Goal: Check status: Check status

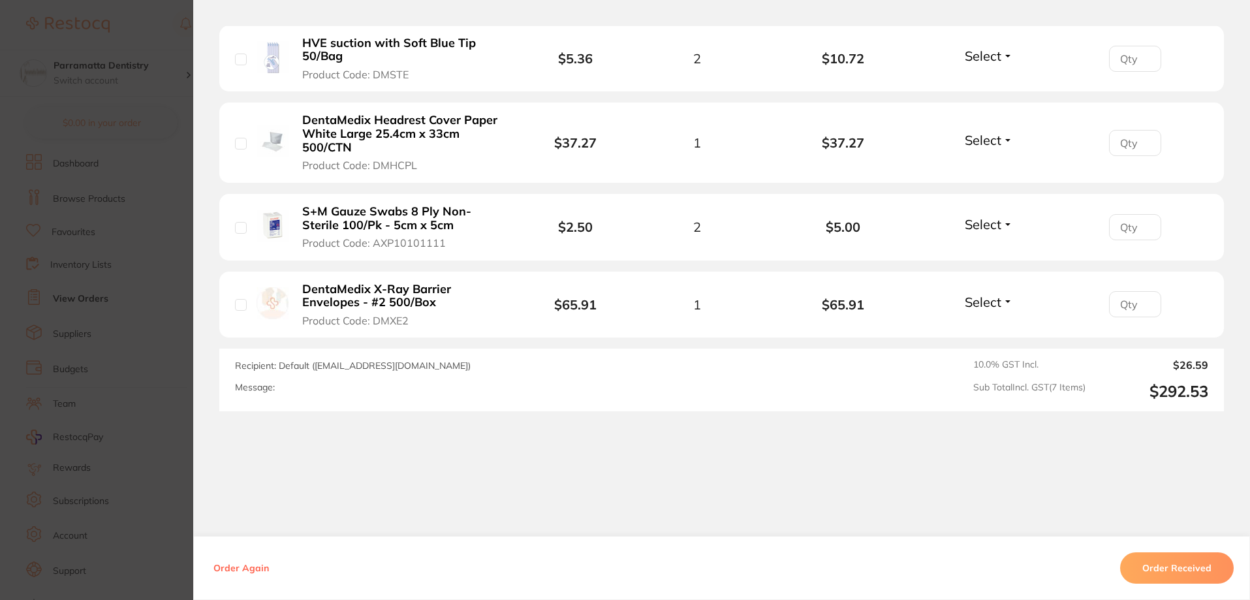
scroll to position [647, 0]
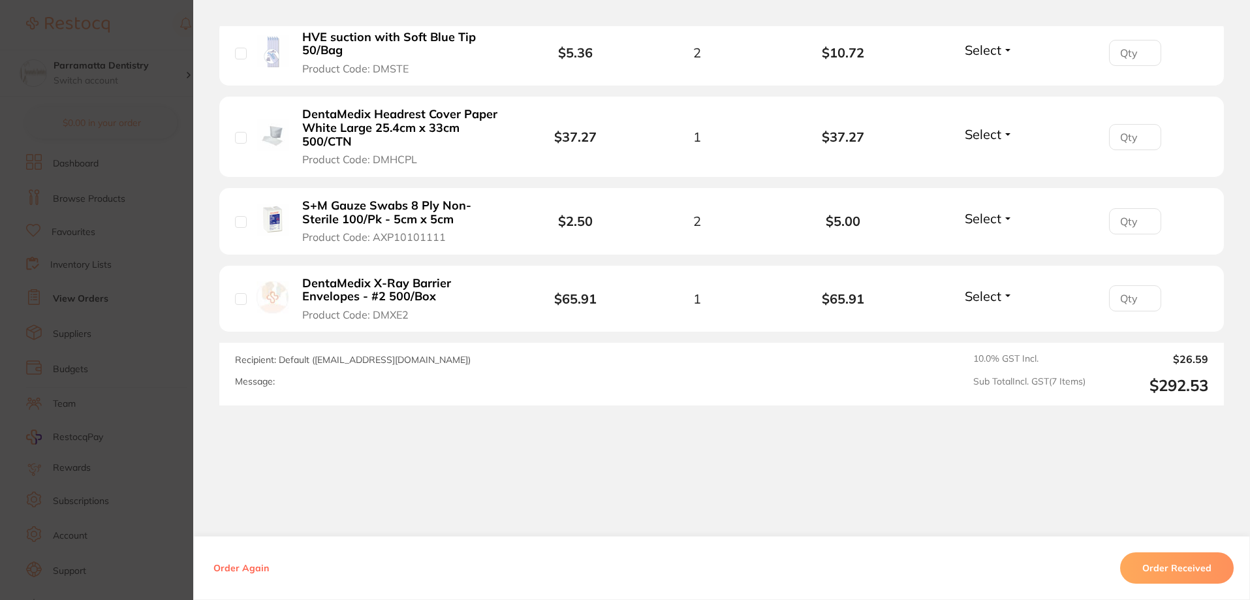
click at [140, 412] on section "Order ID: Restocq- 78657 Order Information 1 Back Order Accepted Order Order Da…" at bounding box center [625, 300] width 1250 height 600
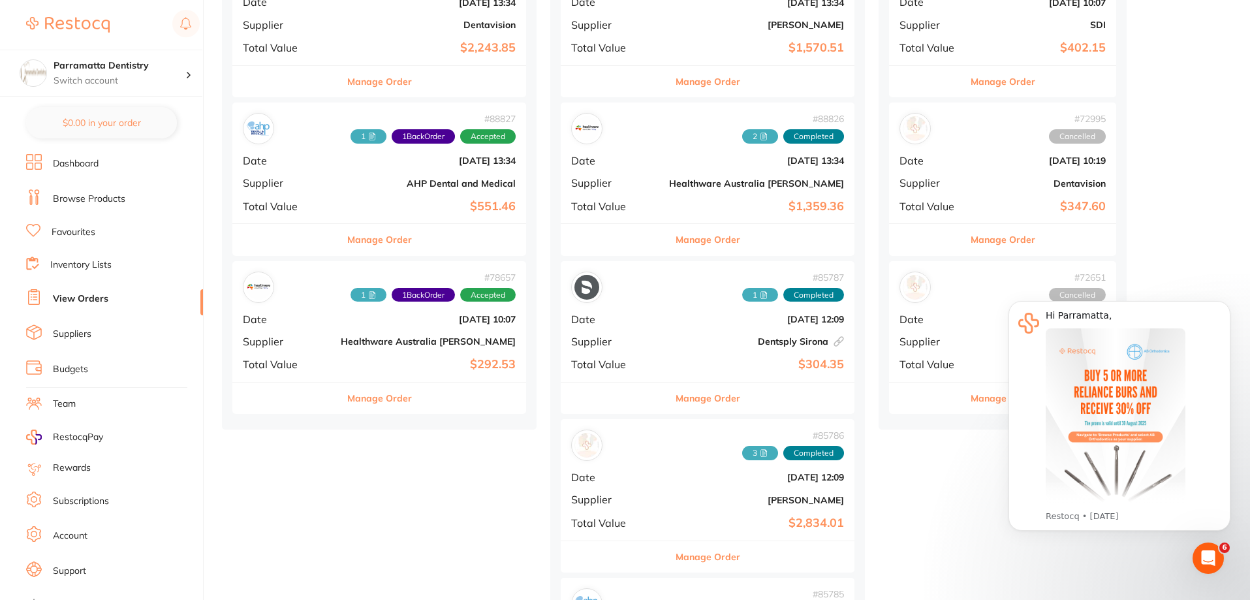
scroll to position [261, 0]
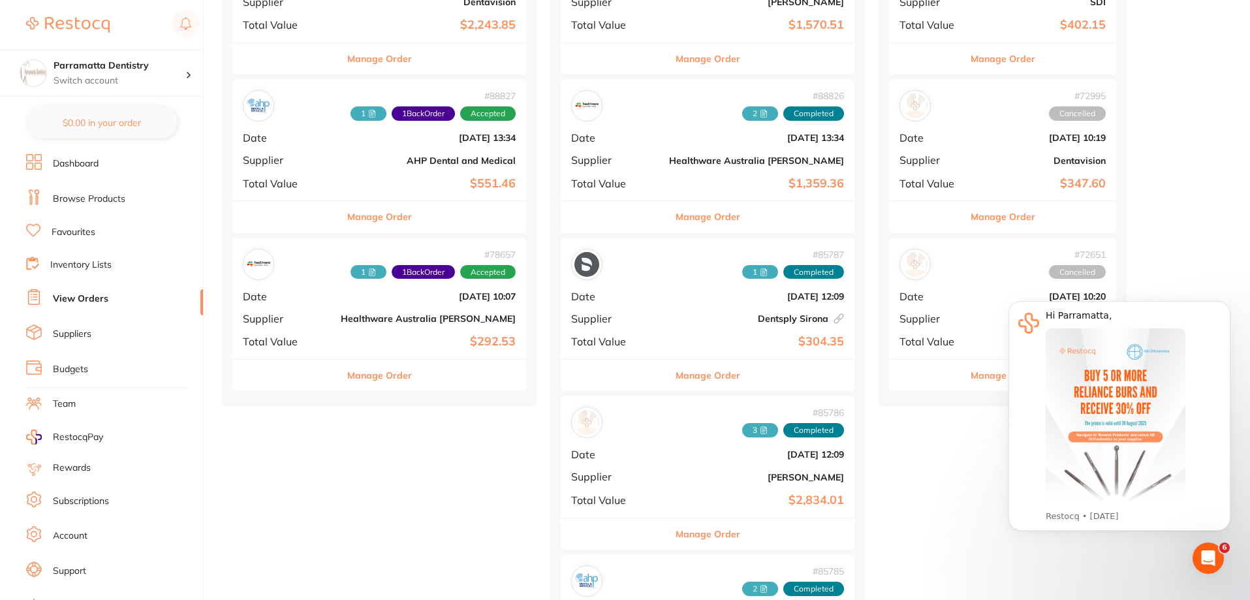
click at [342, 320] on b "Healthware Australia [PERSON_NAME]" at bounding box center [428, 318] width 175 height 10
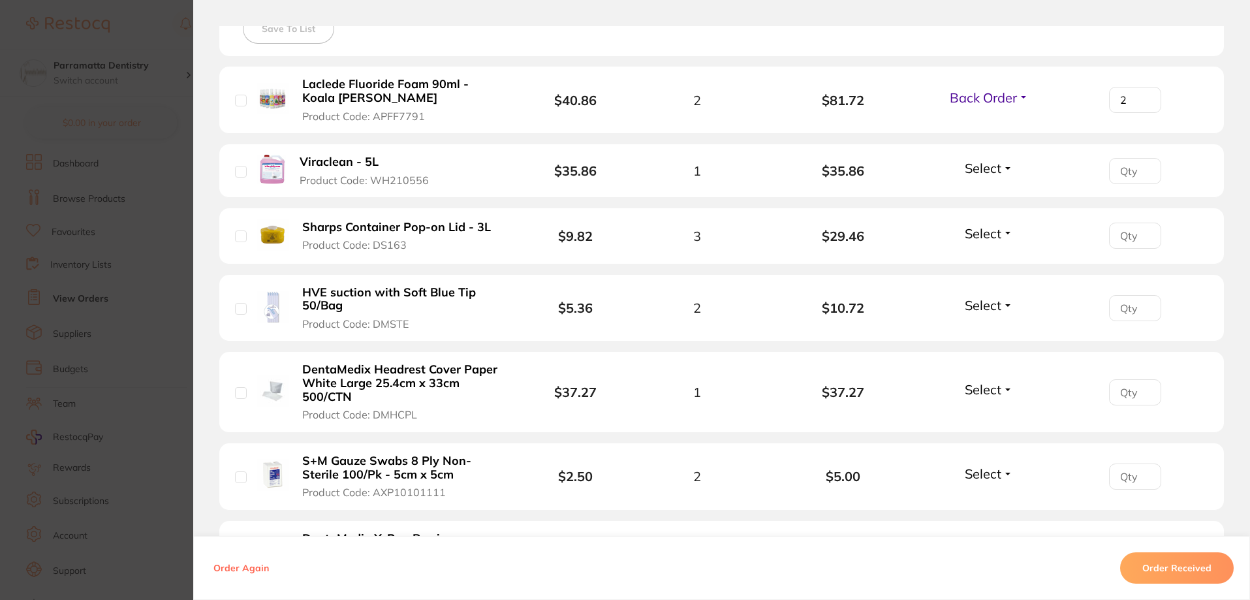
click at [1004, 100] on span "Back Order" at bounding box center [982, 97] width 67 height 16
click at [1043, 61] on div "Select all ( 0 ) Price Quantity Total Item Status You can use this feature to t…" at bounding box center [721, 311] width 1004 height 699
click at [157, 251] on section "Order ID: Restocq- 78657 Order Information 1 Back Order Accepted Order Order Da…" at bounding box center [625, 300] width 1250 height 600
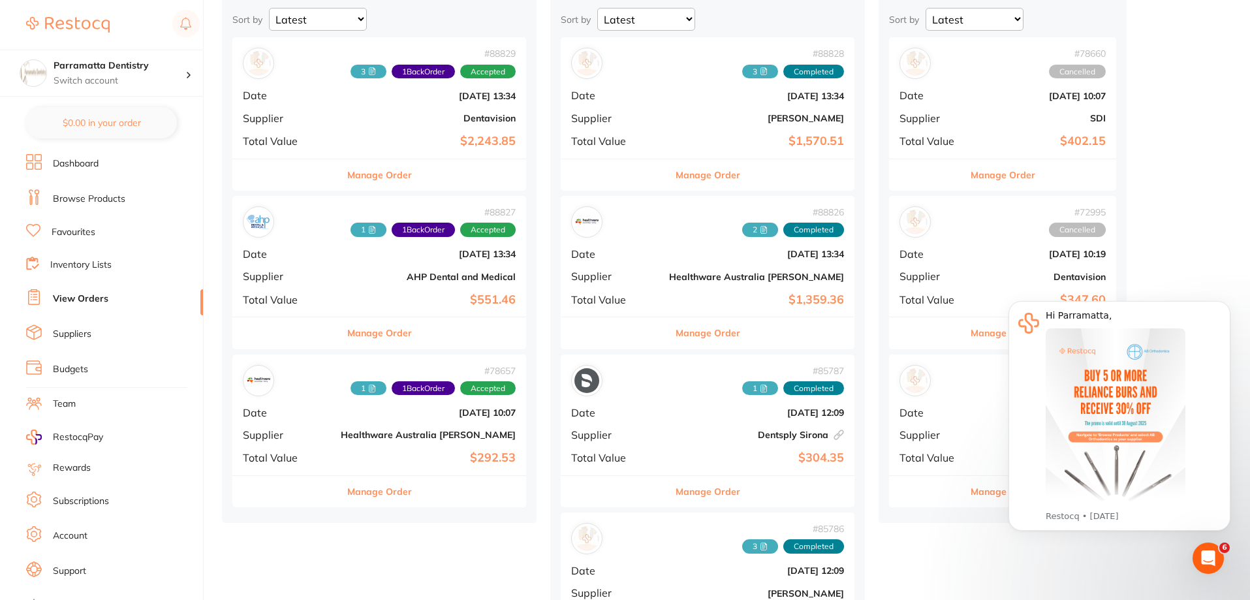
scroll to position [131, 0]
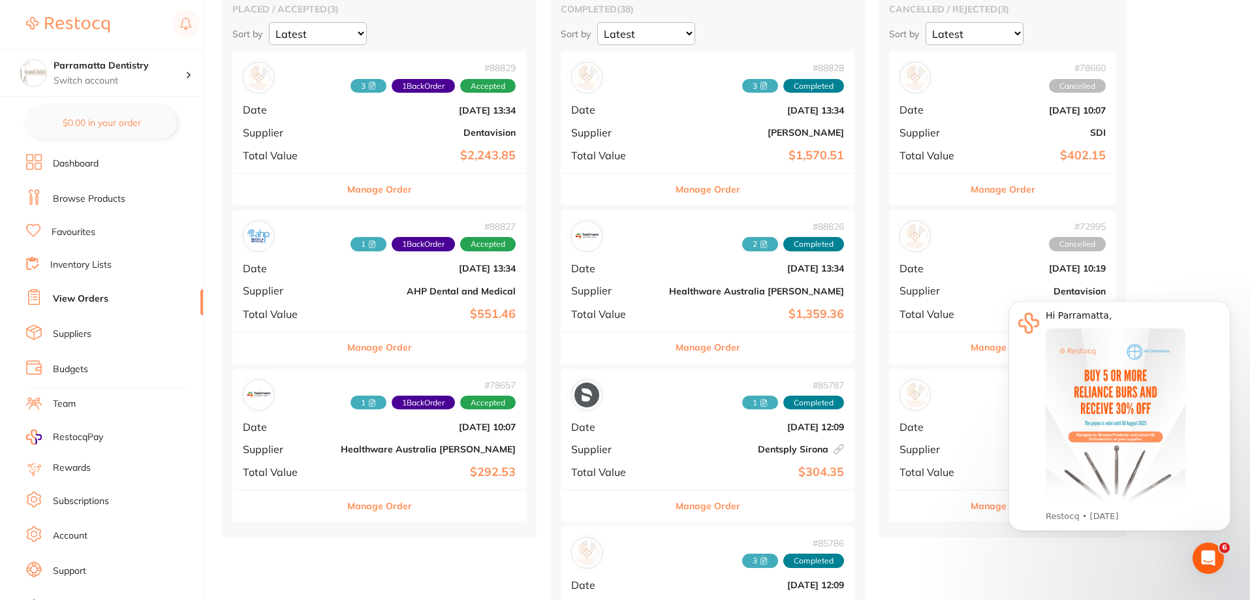
click at [341, 296] on b "AHP Dental and Medical" at bounding box center [428, 291] width 175 height 10
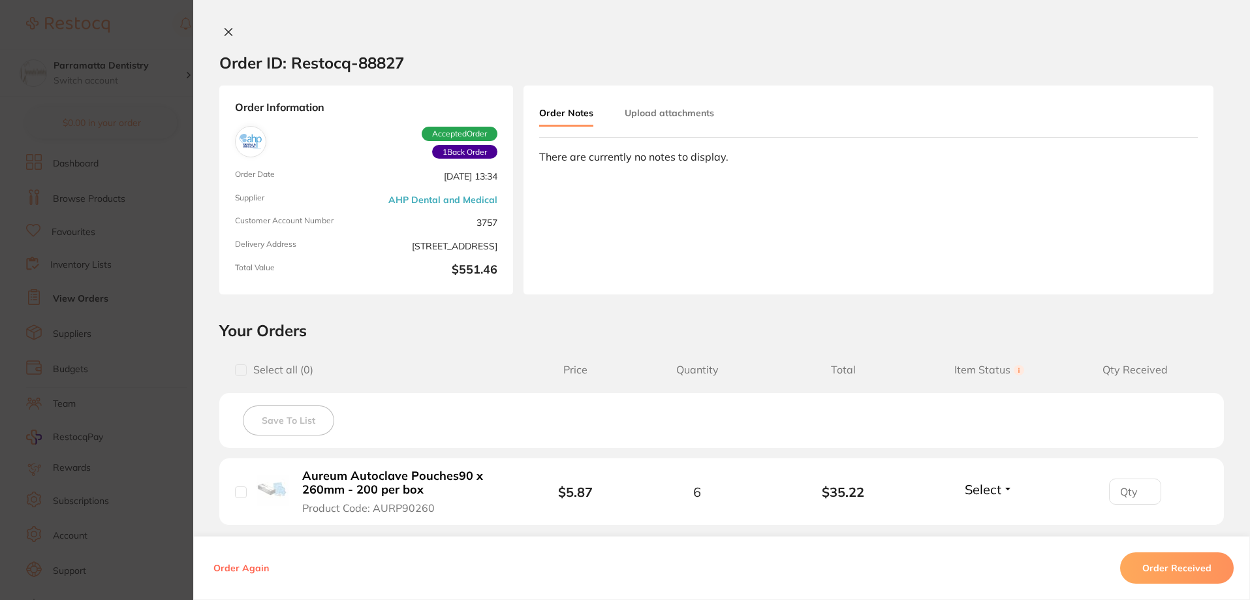
click at [159, 277] on section "Order ID: Restocq- 88827 Order Information 1 Back Order Accepted Order Order Da…" at bounding box center [625, 300] width 1250 height 600
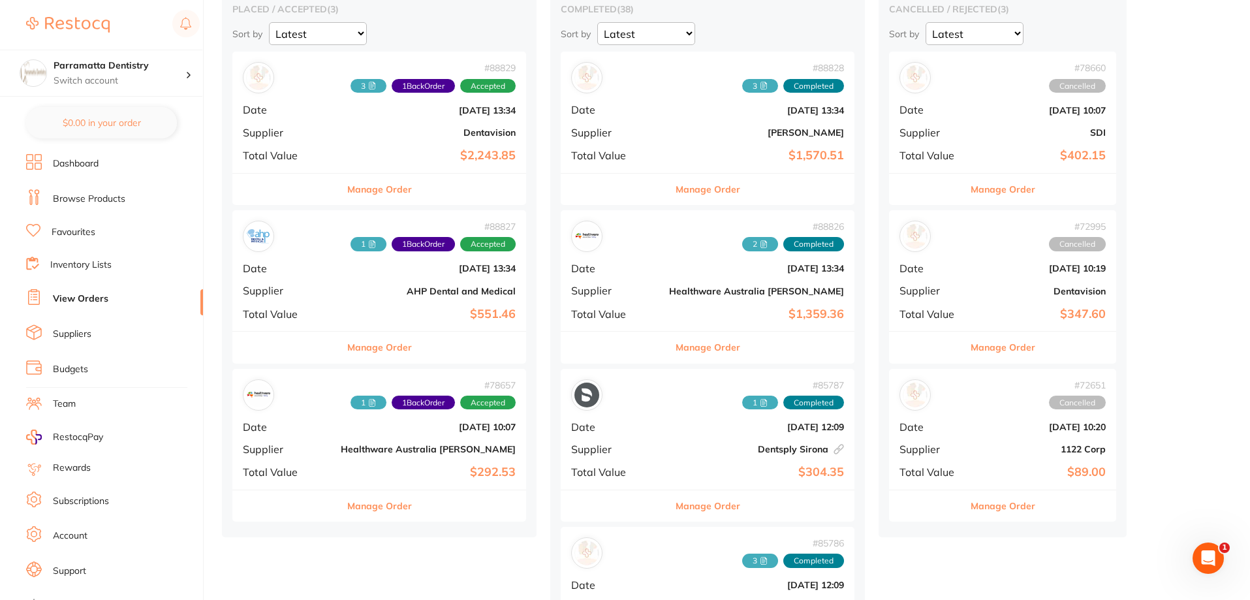
click at [336, 123] on div "# 88829 3 1 Back Order Accepted Date [DATE] 13:34 Supplier Dentavision Total Va…" at bounding box center [379, 112] width 294 height 121
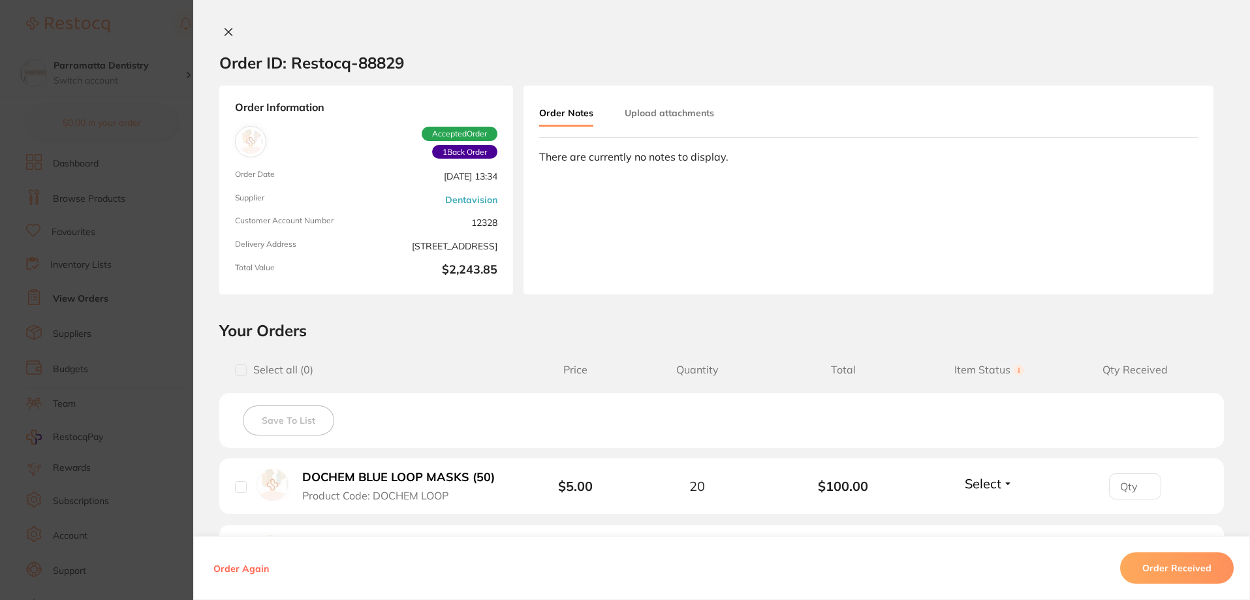
click at [671, 114] on button "Upload attachments" at bounding box center [668, 112] width 89 height 23
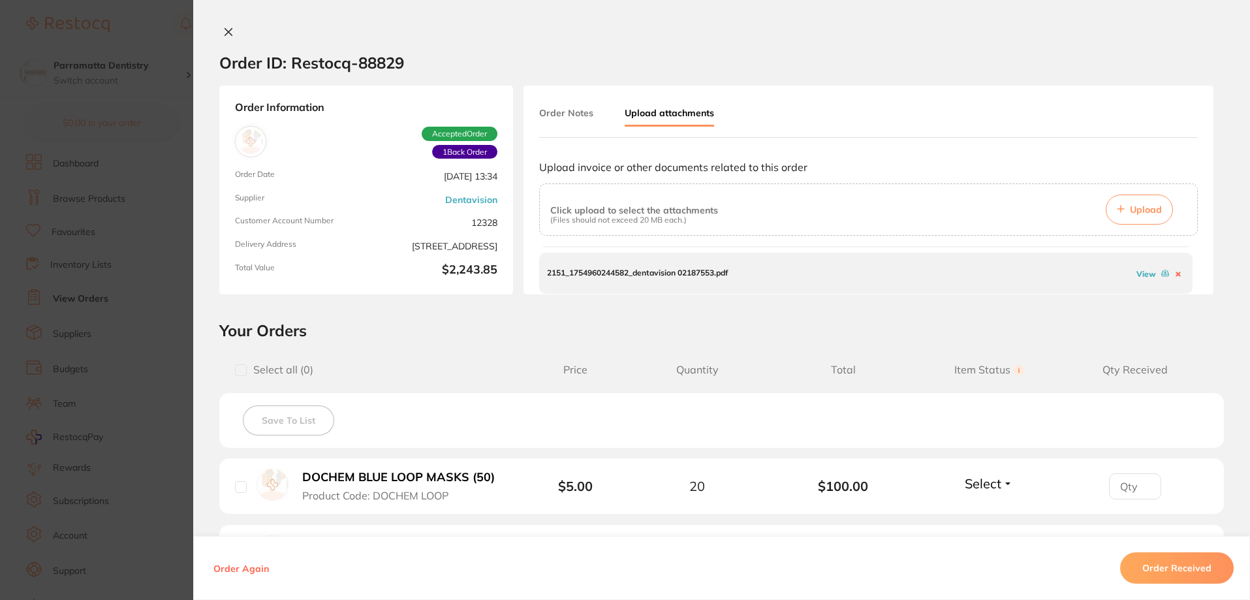
click at [1207, 224] on div "Order Notes Upload attachments Upload invoice or other documents related to thi…" at bounding box center [868, 189] width 690 height 209
click at [1141, 209] on span "Upload" at bounding box center [1146, 210] width 32 height 12
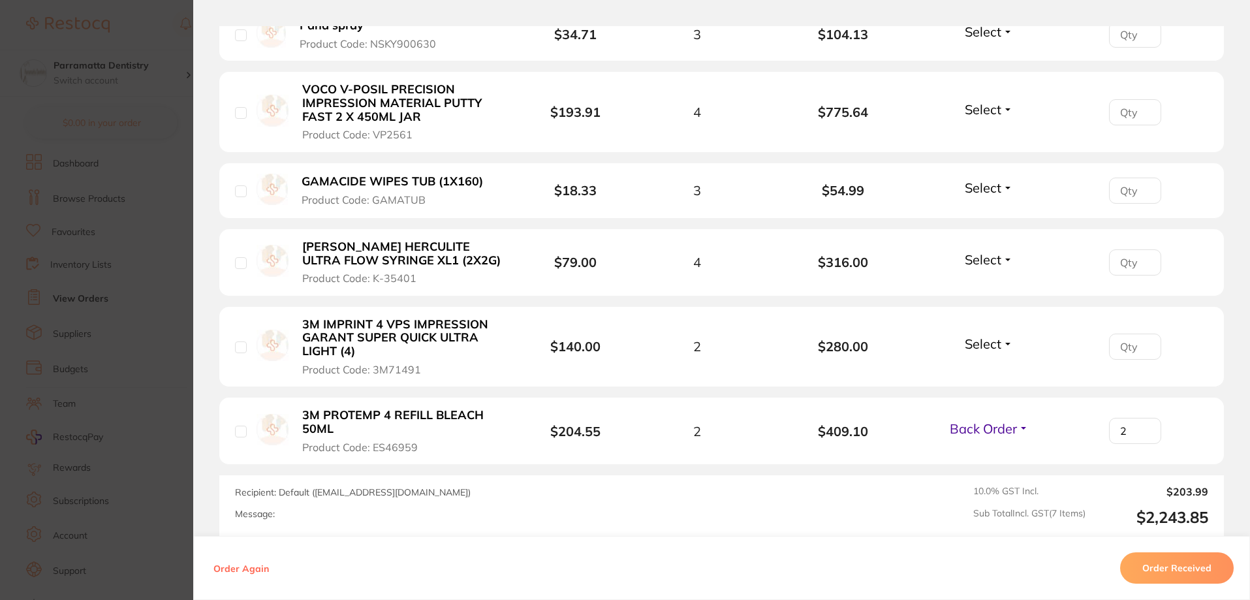
scroll to position [522, 0]
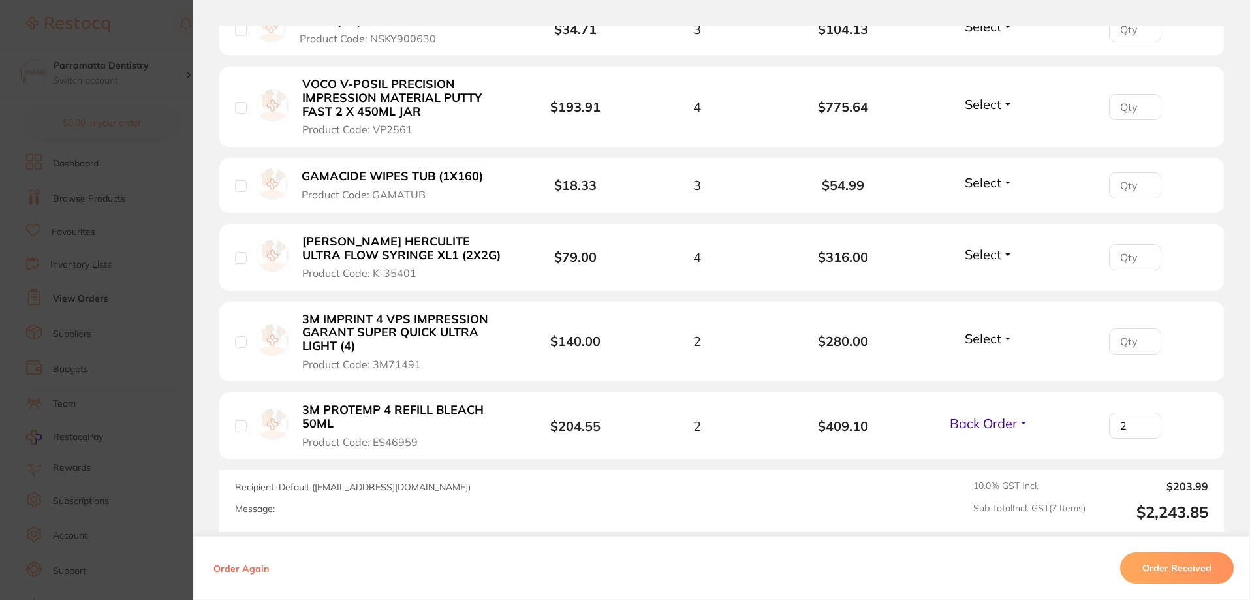
click at [1007, 425] on span "Back Order" at bounding box center [982, 423] width 67 height 16
click at [998, 448] on span "Received" at bounding box center [988, 451] width 33 height 10
click at [1187, 568] on button "Order Received" at bounding box center [1177, 567] width 114 height 31
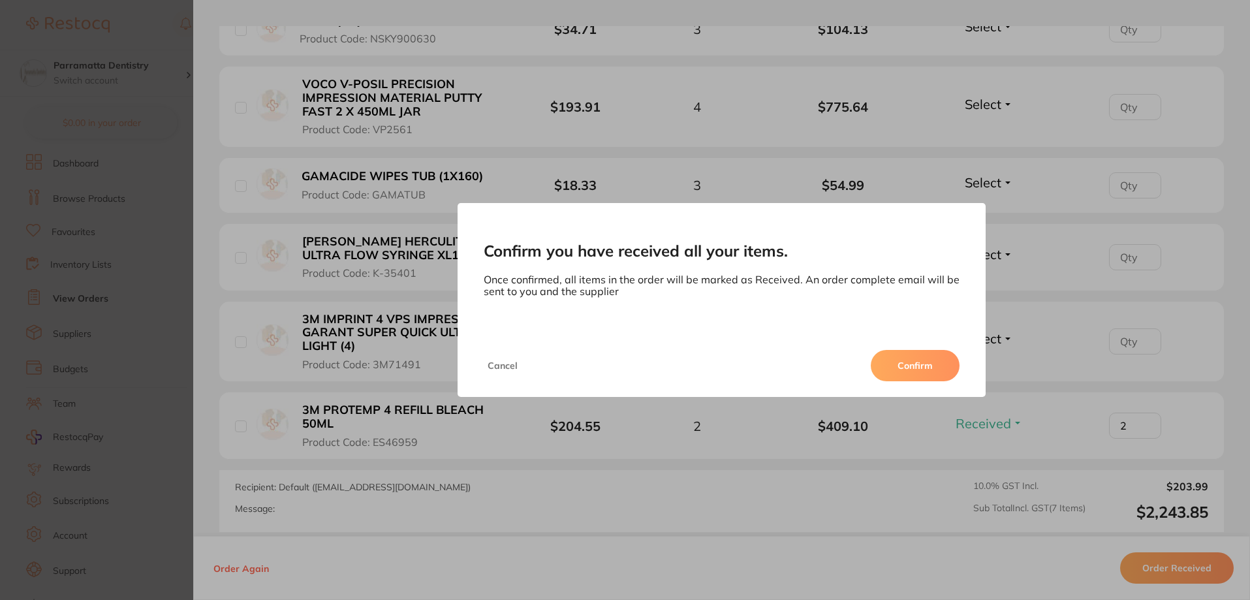
click at [916, 370] on button "Confirm" at bounding box center [914, 365] width 89 height 31
